Goal: Information Seeking & Learning: Learn about a topic

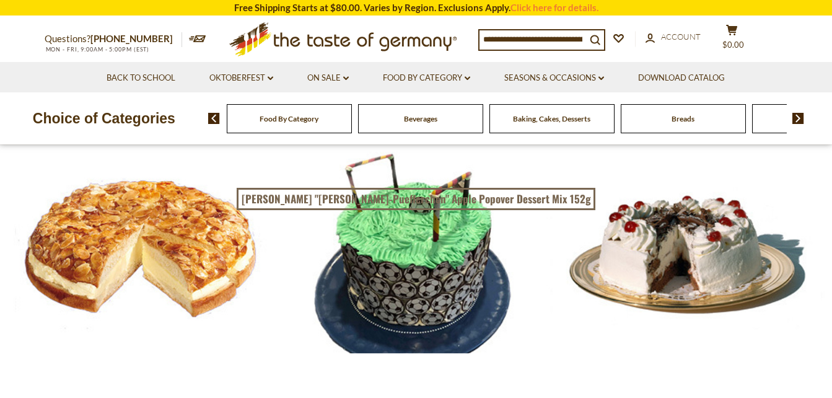
click at [352, 129] on div "Baking, Cakes, Desserts" at bounding box center [289, 118] width 125 height 29
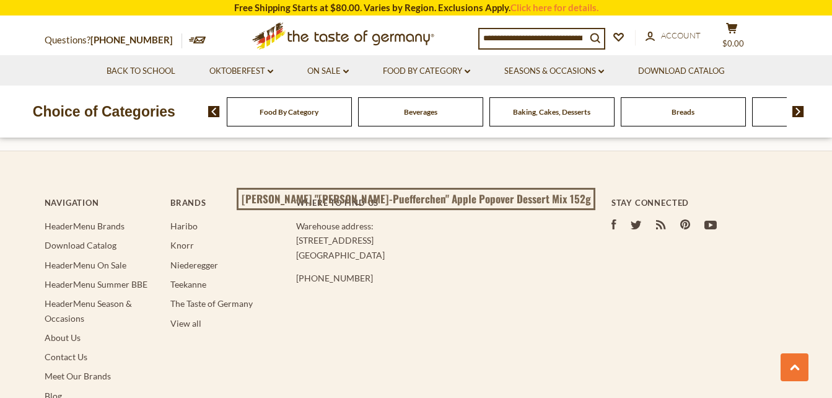
scroll to position [3778, 0]
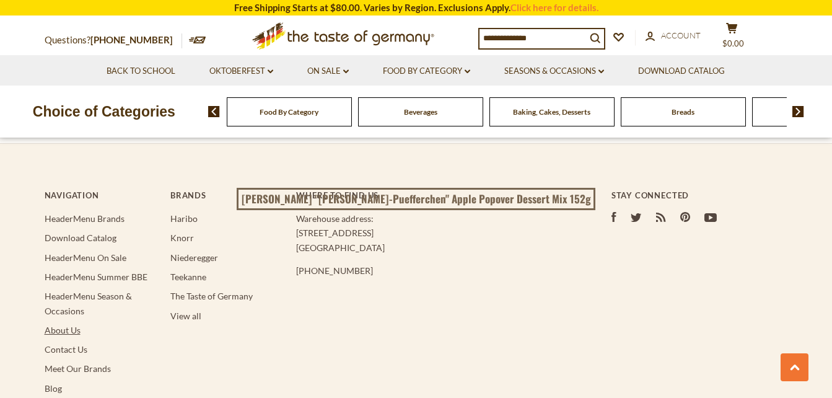
click at [62, 325] on link "About Us" at bounding box center [63, 330] width 36 height 11
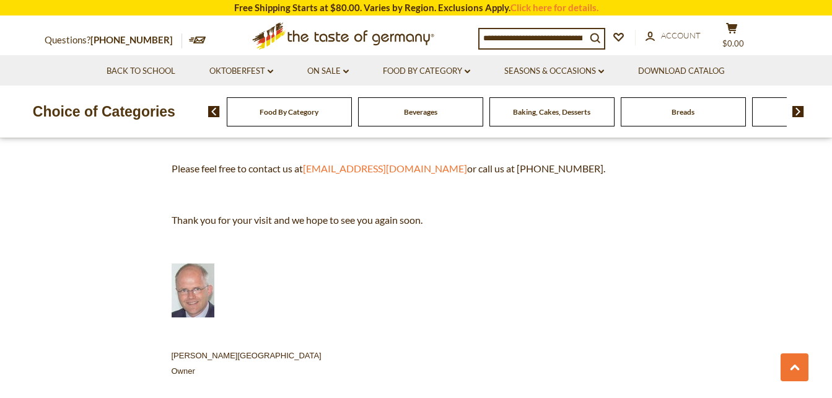
scroll to position [681, 0]
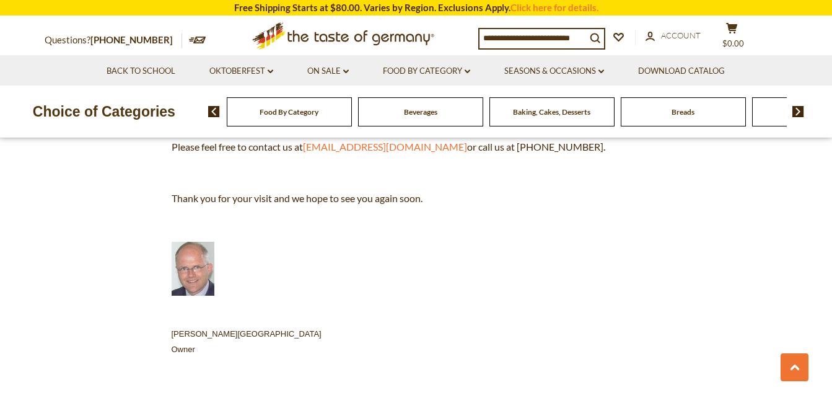
click at [352, 119] on div "Baking, Cakes, Desserts" at bounding box center [289, 111] width 125 height 29
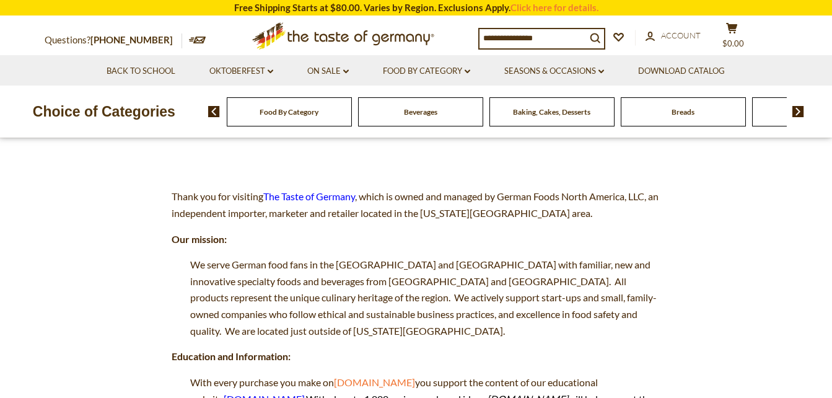
scroll to position [0, 0]
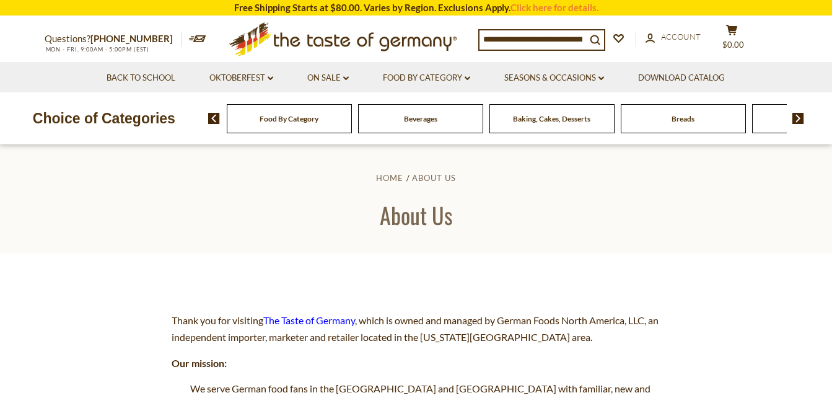
click at [545, 120] on span "Baking, Cakes, Desserts" at bounding box center [551, 118] width 77 height 9
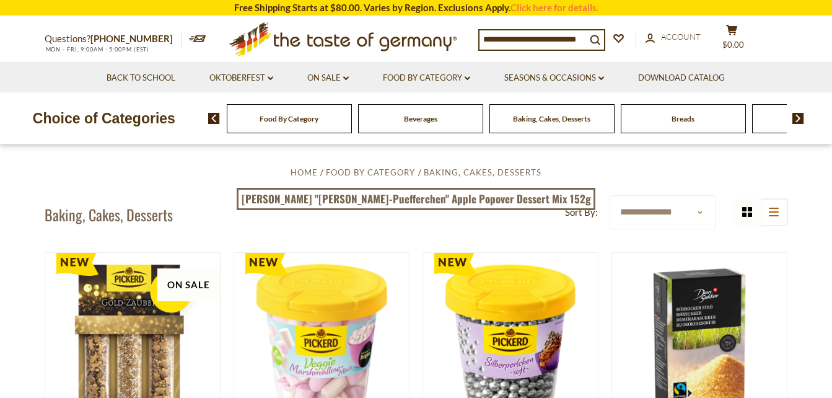
scroll to position [248, 0]
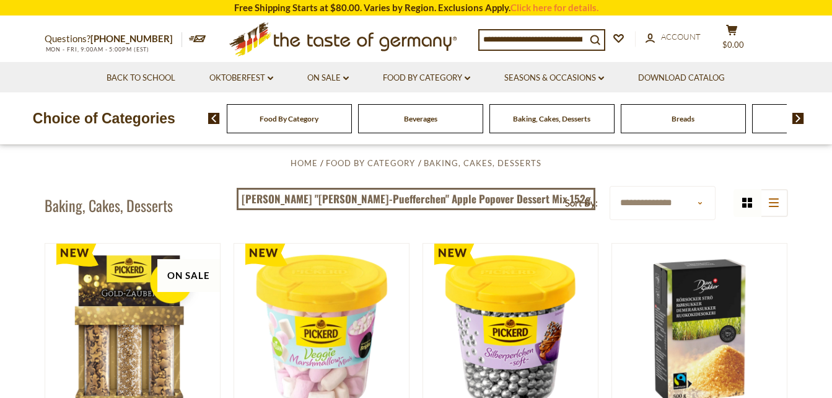
click at [547, 43] on input at bounding box center [532, 38] width 107 height 17
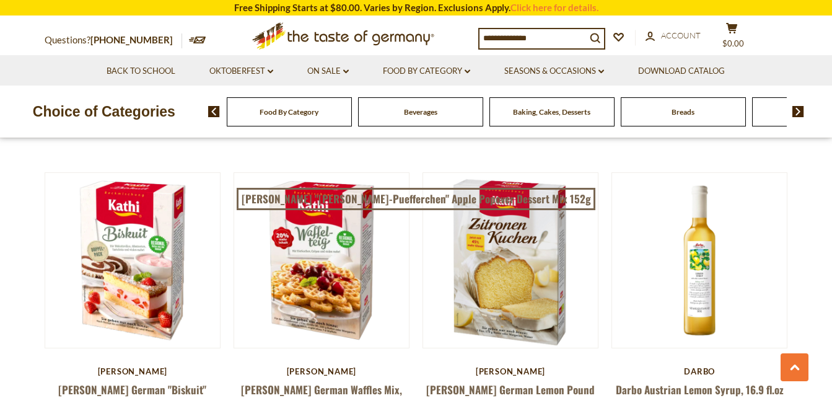
scroll to position [1548, 0]
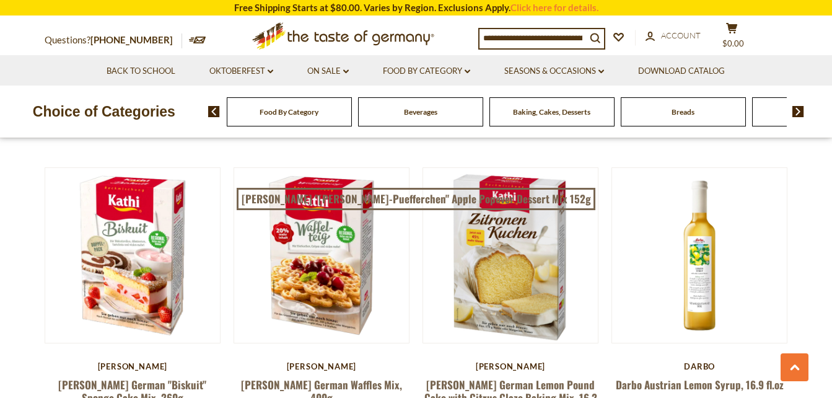
click at [575, 116] on span "Baking, Cakes, Desserts" at bounding box center [551, 111] width 77 height 9
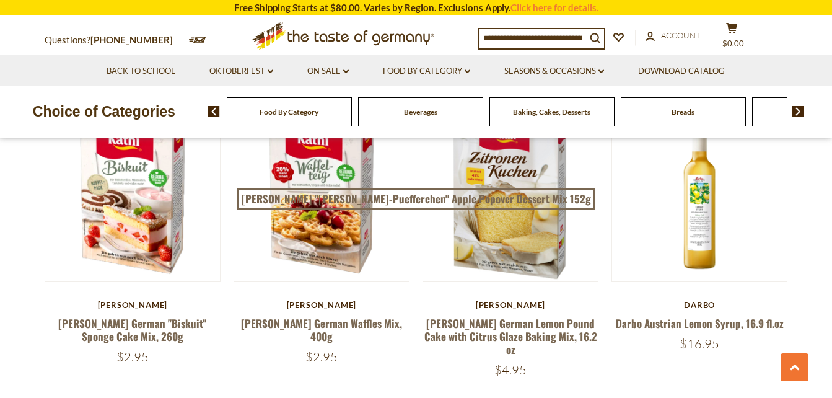
scroll to position [1610, 0]
click at [497, 37] on input at bounding box center [532, 37] width 107 height 17
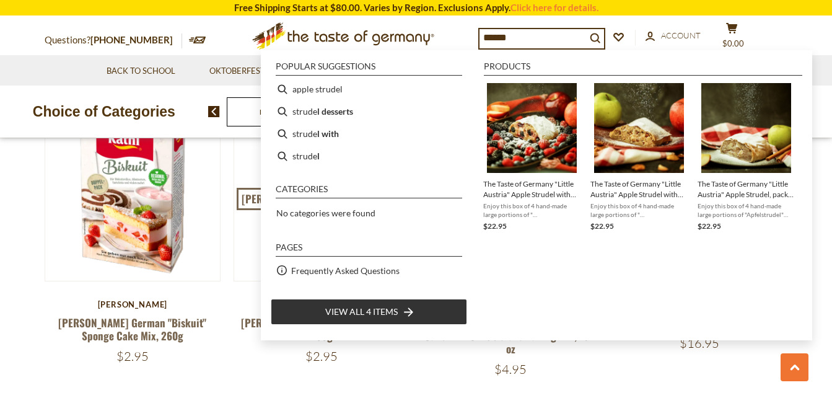
type input "*******"
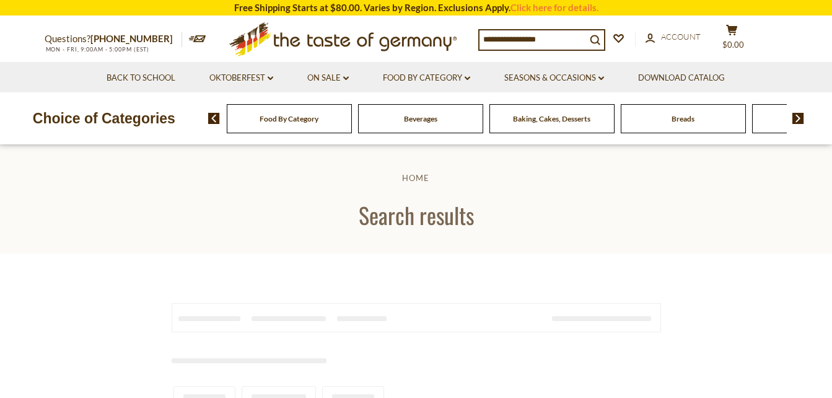
type input "*******"
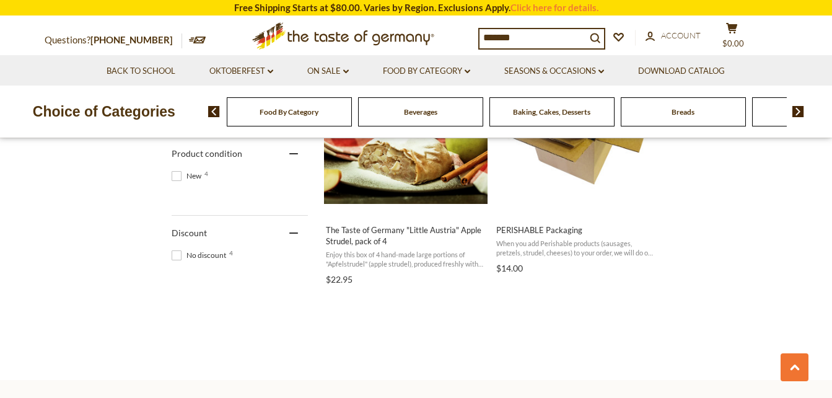
scroll to position [681, 0]
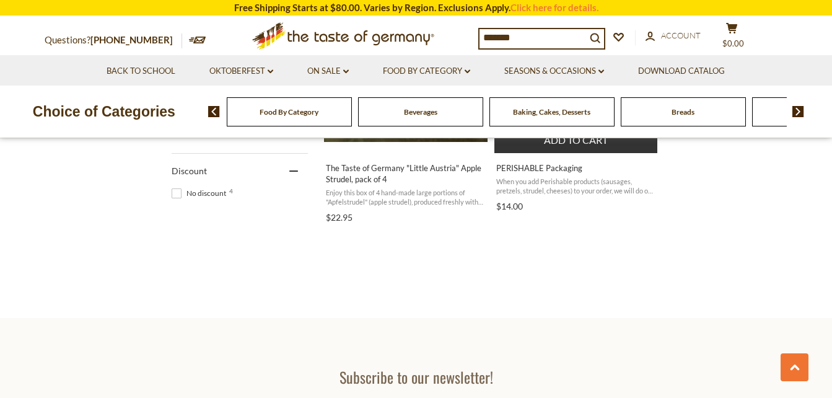
click at [624, 194] on span "When you add Perishable products (sausages, pretzels, strudel, cheeses) to your…" at bounding box center [576, 186] width 160 height 19
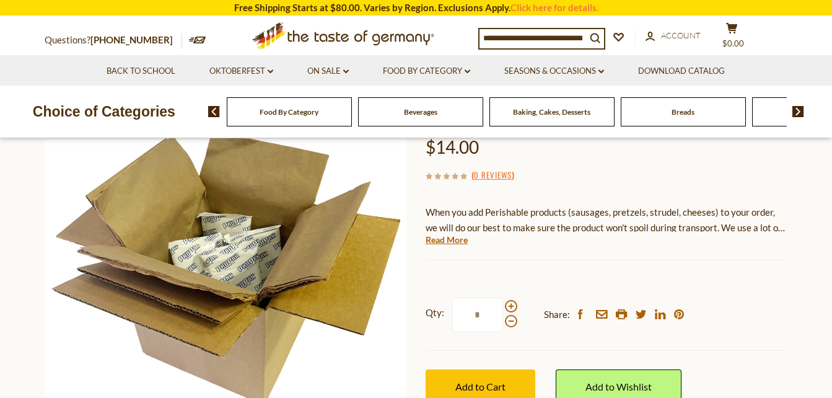
scroll to position [186, 0]
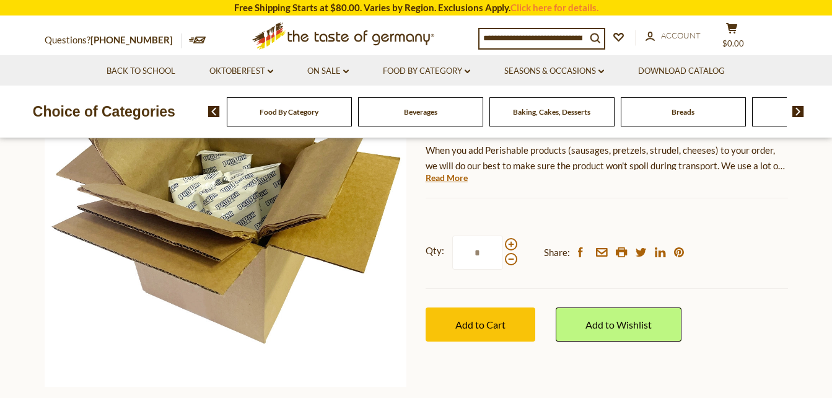
drag, startPoint x: 454, startPoint y: 179, endPoint x: 452, endPoint y: 186, distance: 7.2
click at [452, 185] on div "The Taste of Germany PERISHABLE Packaging $14.00 ( 0 Reviews ) When you add Per…" at bounding box center [607, 196] width 362 height 345
drag, startPoint x: 452, startPoint y: 186, endPoint x: 426, endPoint y: 180, distance: 26.0
click at [426, 180] on link "Read More" at bounding box center [447, 178] width 42 height 12
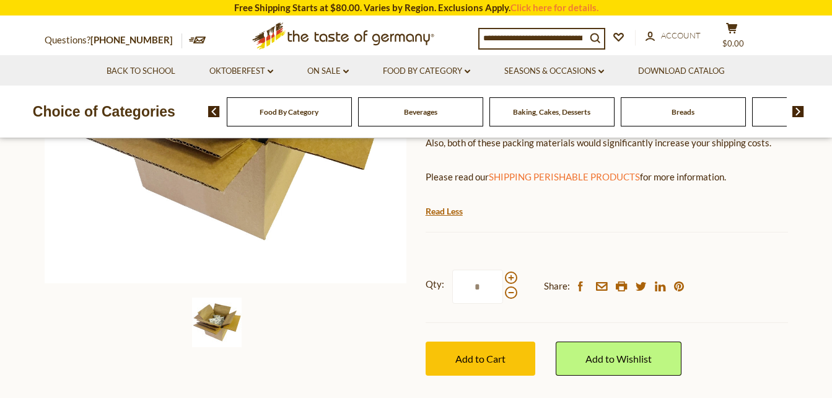
scroll to position [310, 0]
